Goal: Information Seeking & Learning: Learn about a topic

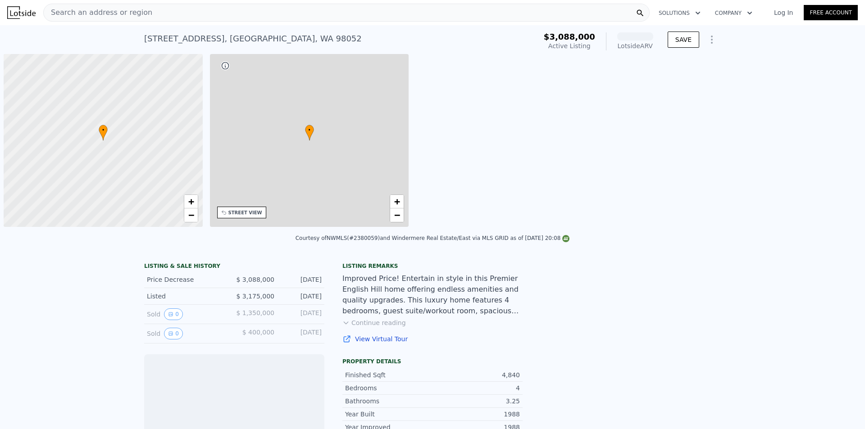
scroll to position [0, 4]
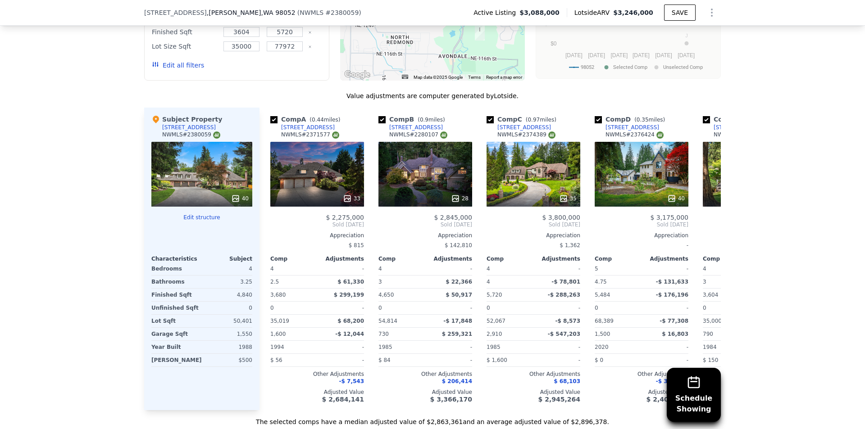
scroll to position [884, 0]
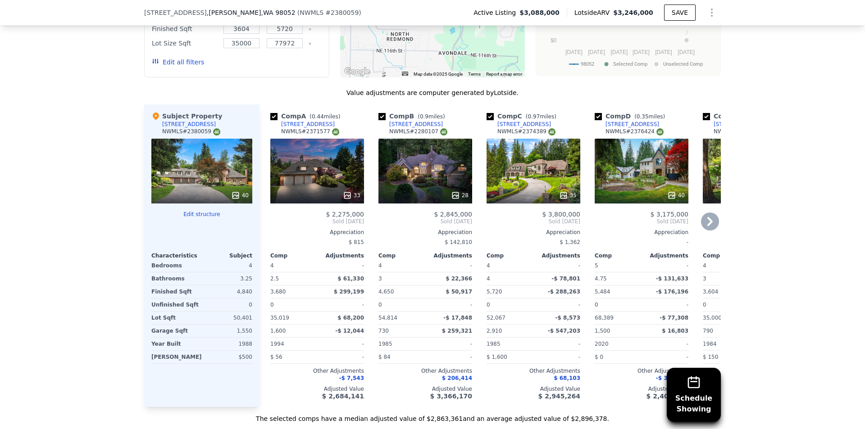
click at [708, 226] on icon at bounding box center [710, 221] width 5 height 9
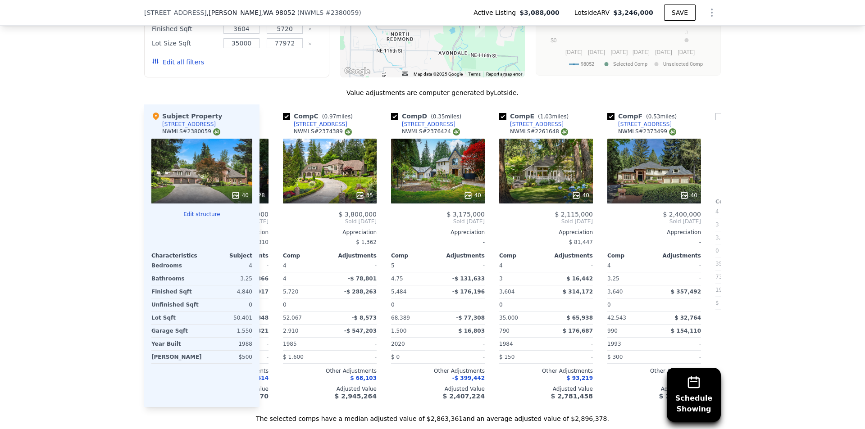
scroll to position [0, 216]
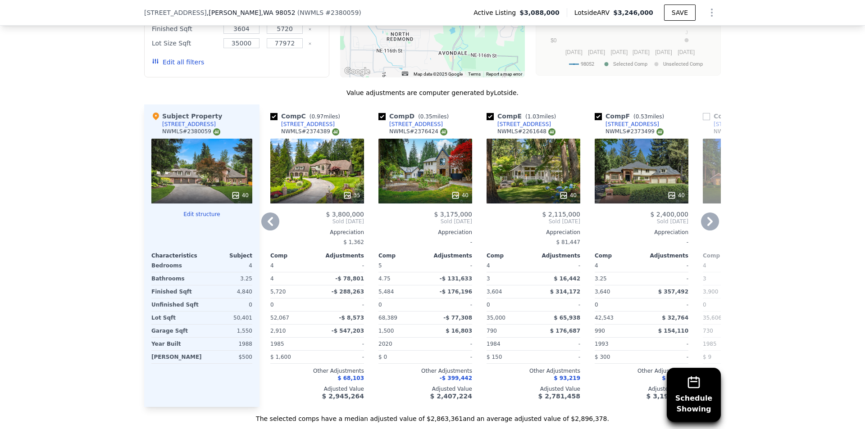
click at [265, 228] on icon at bounding box center [270, 222] width 18 height 18
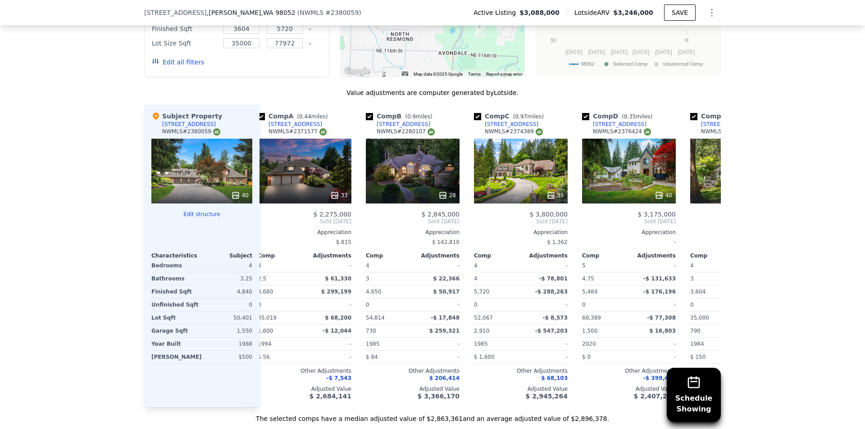
scroll to position [0, 0]
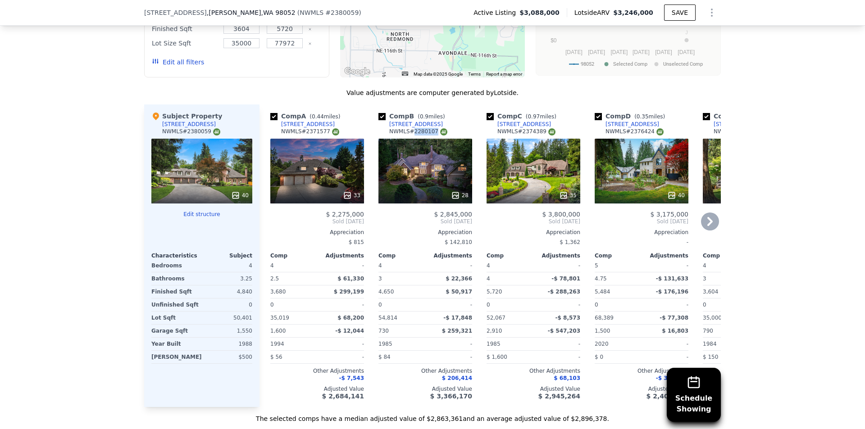
drag, startPoint x: 409, startPoint y: 135, endPoint x: 426, endPoint y: 136, distance: 17.1
click at [426, 136] on div "NWMLS # 2280107" at bounding box center [418, 132] width 58 height 8
click at [425, 179] on div "28" at bounding box center [426, 171] width 94 height 65
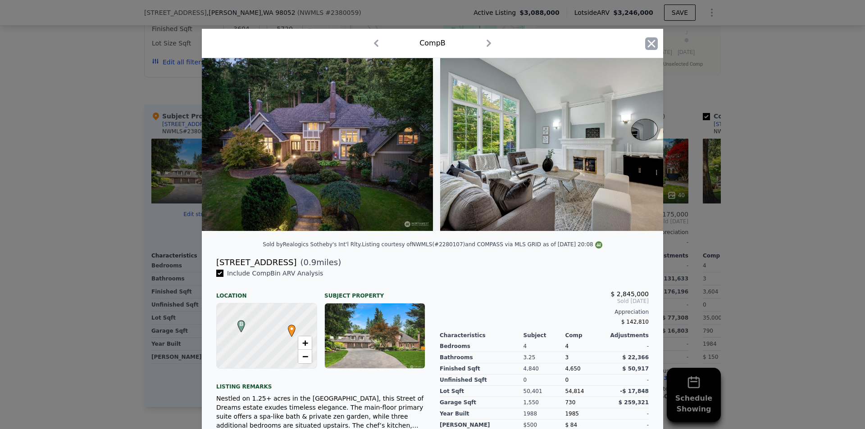
click at [647, 39] on icon "button" at bounding box center [651, 43] width 13 height 13
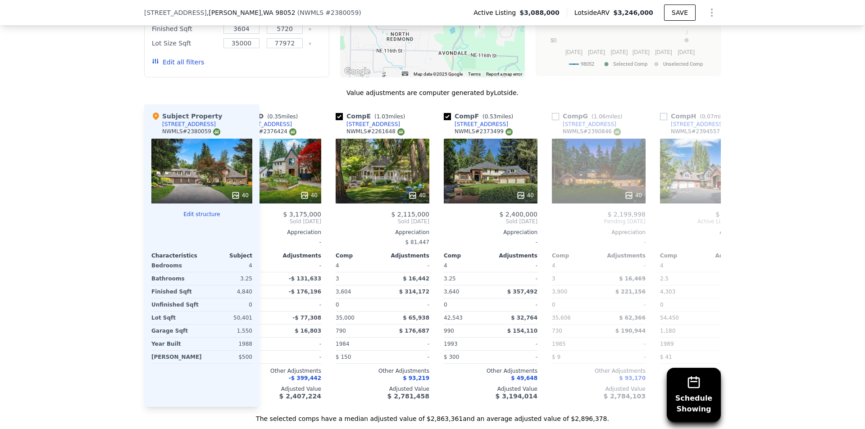
scroll to position [0, 337]
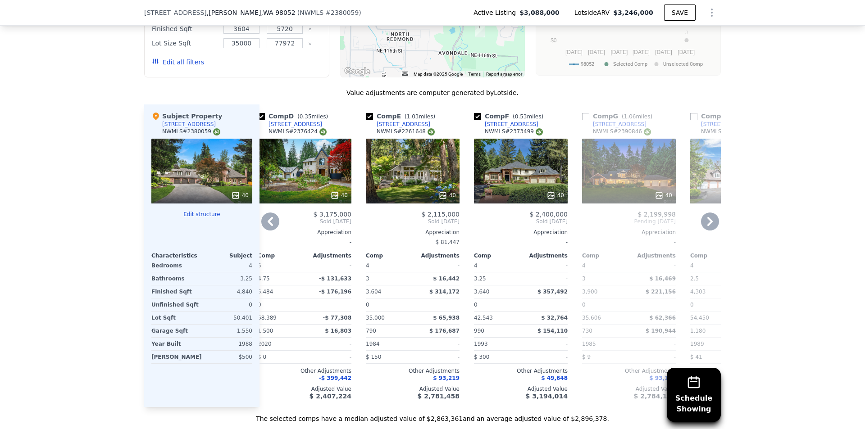
click at [712, 231] on icon at bounding box center [710, 222] width 18 height 18
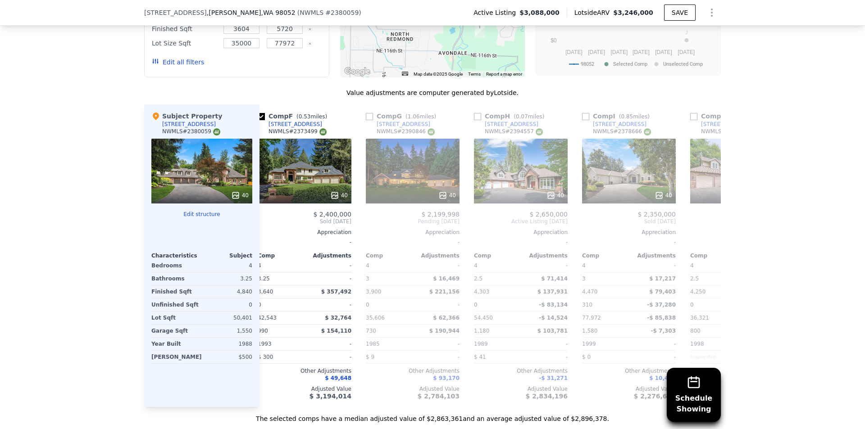
scroll to position [0, 642]
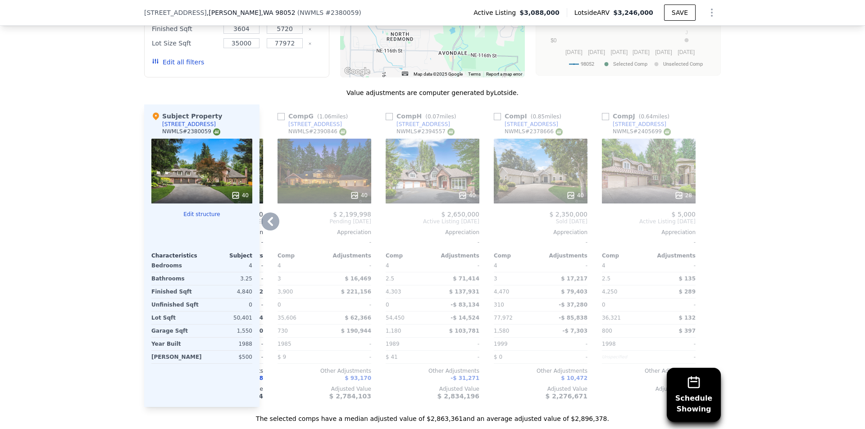
click at [781, 248] on div "Schedule Showing We found 10 sales that match your search Listings provided by …" at bounding box center [432, 159] width 865 height 530
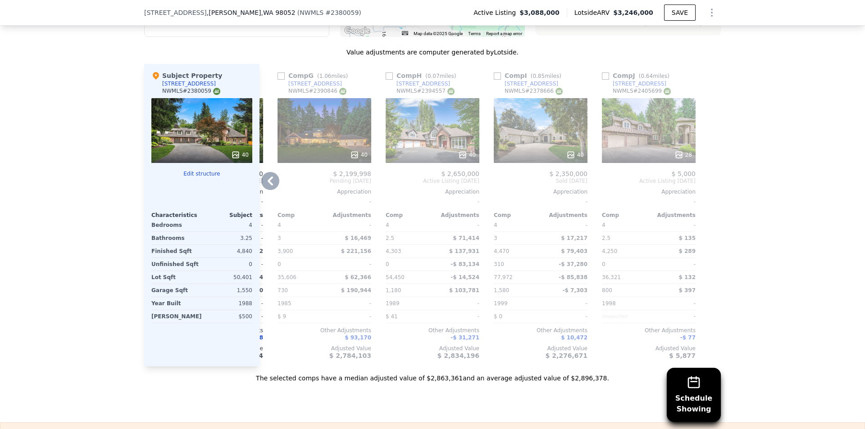
scroll to position [884, 0]
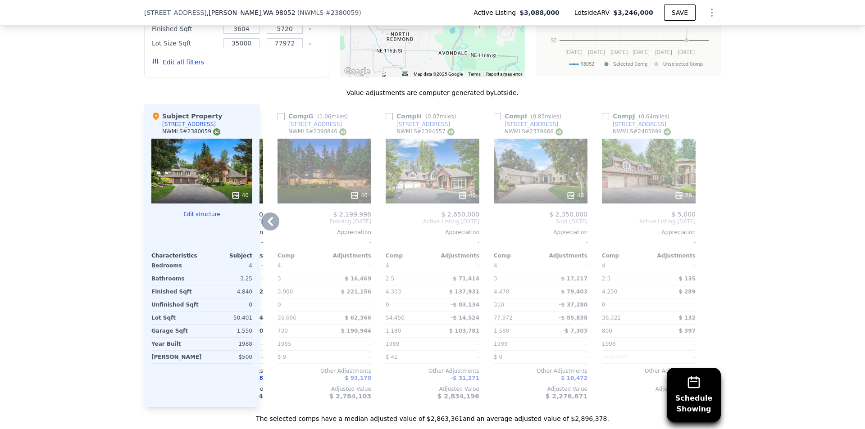
click at [813, 251] on div "Schedule Showing We found 10 sales that match your search Listings provided by …" at bounding box center [432, 159] width 865 height 530
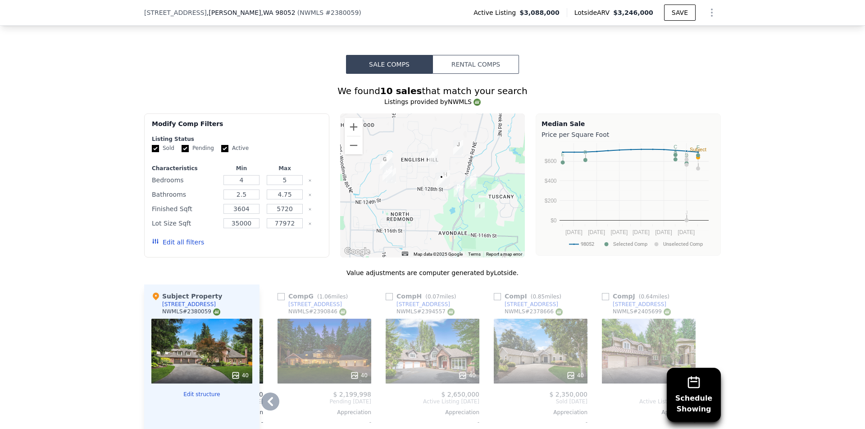
scroll to position [659, 0]
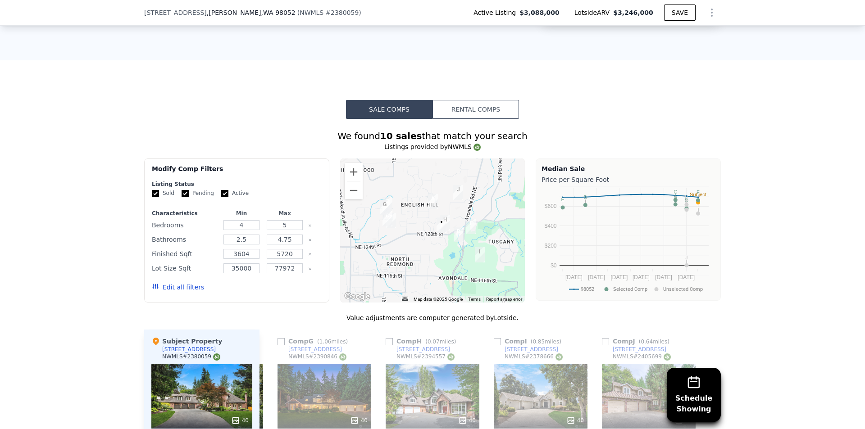
click at [789, 277] on div "Schedule Showing We found 10 sales that match your search Listings provided by …" at bounding box center [432, 384] width 865 height 530
click at [794, 286] on div "Schedule Showing We found 10 sales that match your search Listings provided by …" at bounding box center [432, 384] width 865 height 530
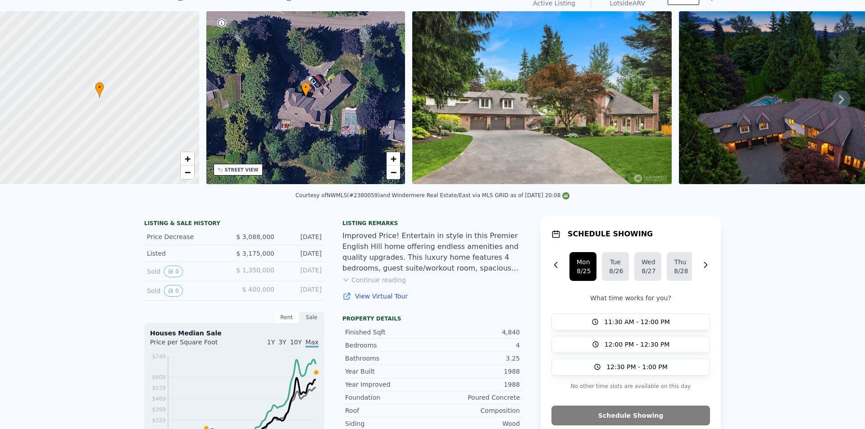
scroll to position [16, 0]
